Goal: Find contact information: Find contact information

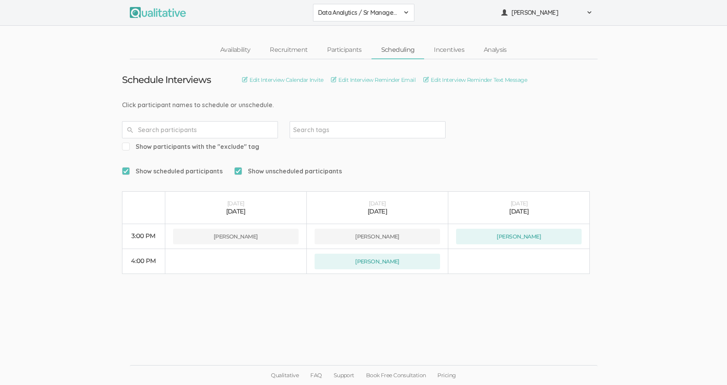
click at [412, 8] on button "Data Analytics / Sr Management" at bounding box center [363, 13] width 101 height 18
click at [398, 26] on span "Data Analytics / Accounting" at bounding box center [363, 29] width 91 height 9
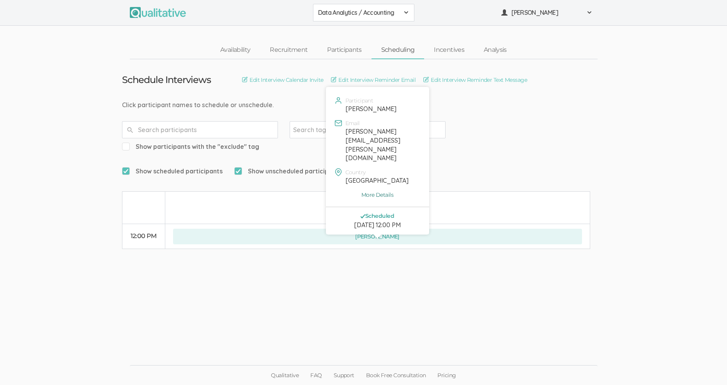
click at [385, 191] on link "More Details" at bounding box center [378, 195] width 92 height 8
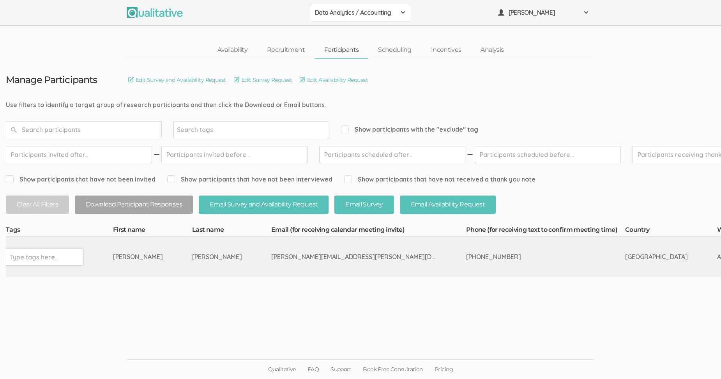
scroll to position [6, 0]
drag, startPoint x: 283, startPoint y: 251, endPoint x: 212, endPoint y: 253, distance: 71.0
click at [271, 253] on div "david.m.pilarski@att.net" at bounding box center [354, 257] width 166 height 9
copy div "avid.m.pilarski@att.net"
click at [286, 253] on div "david.m.pilarski@att.net" at bounding box center [354, 257] width 166 height 9
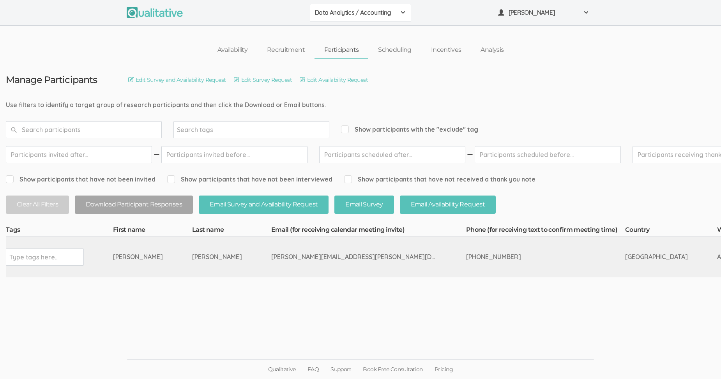
click at [282, 253] on div "david.m.pilarski@att.net" at bounding box center [354, 257] width 166 height 9
drag, startPoint x: 281, startPoint y: 251, endPoint x: 203, endPoint y: 256, distance: 78.1
copy tr "david.m.pilarski@att.net"
click at [403, 9] on span at bounding box center [403, 12] width 6 height 6
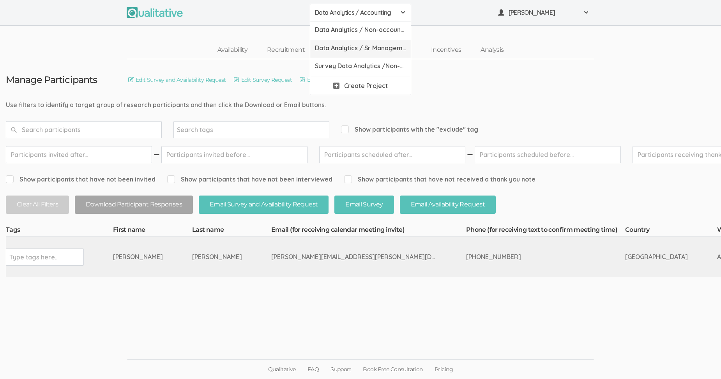
click at [376, 44] on span "Data Analytics / Sr Management" at bounding box center [360, 48] width 91 height 9
